Goal: Find specific page/section: Find specific page/section

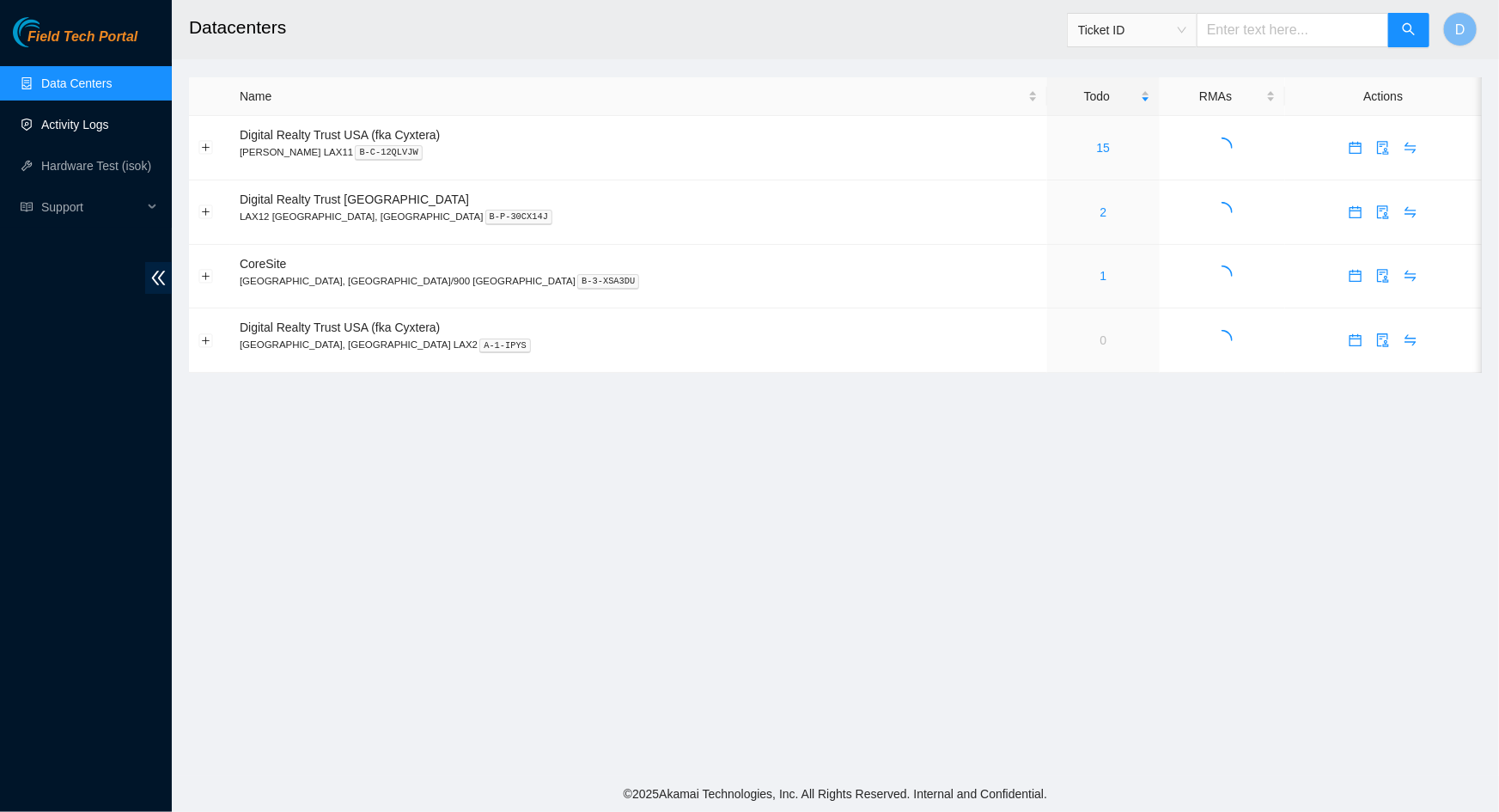
click at [90, 121] on link "Activity Logs" at bounding box center [75, 124] width 68 height 13
